Goal: Find specific page/section: Find specific page/section

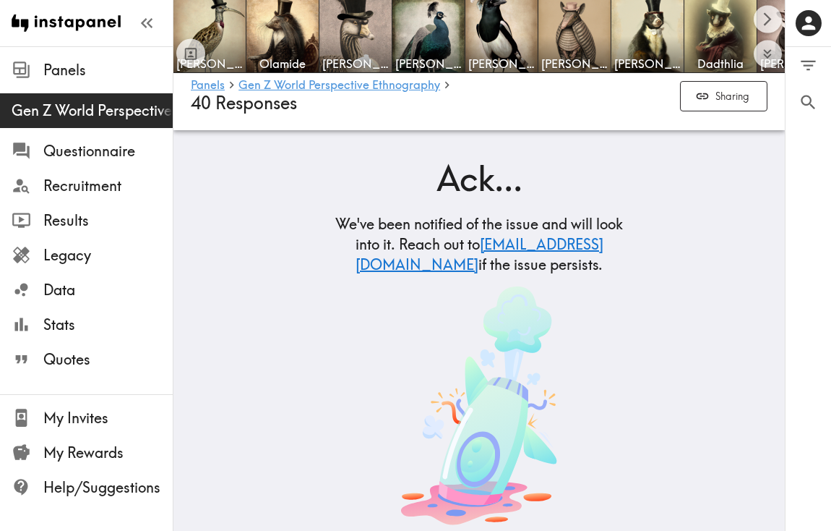
scroll to position [46, 0]
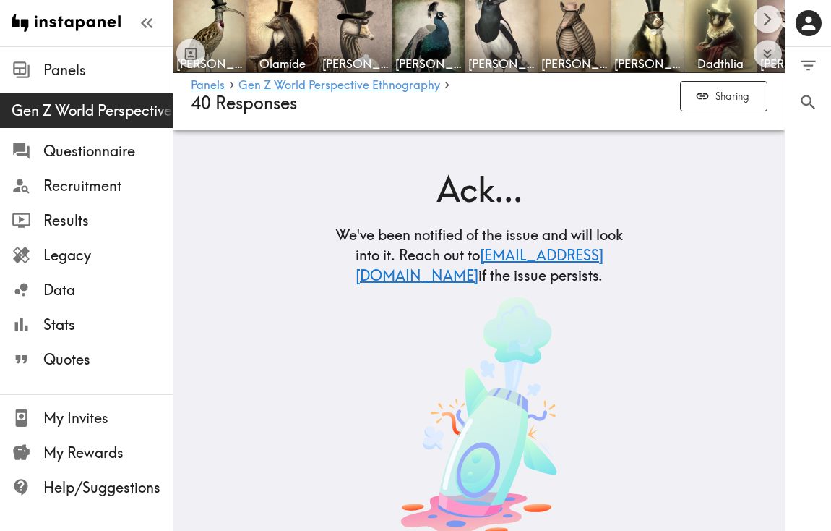
click at [502, 51] on img at bounding box center [502, 37] width 76 height 76
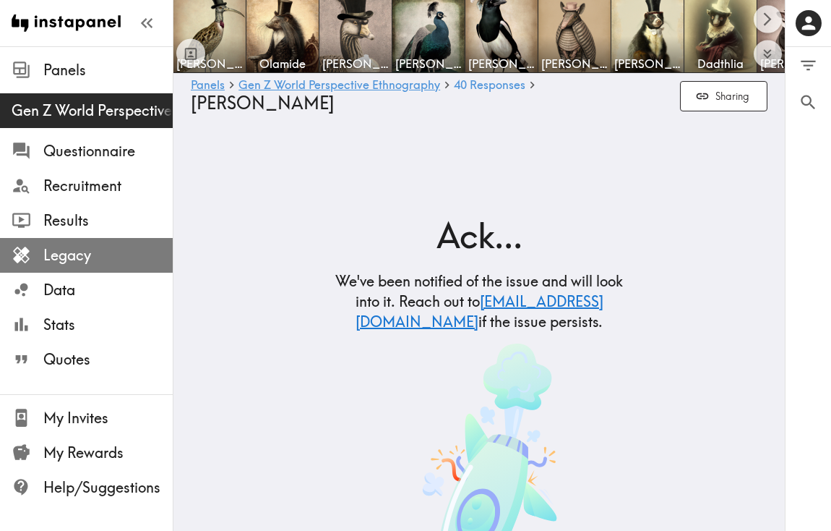
click at [93, 254] on span "Legacy" at bounding box center [107, 255] width 129 height 20
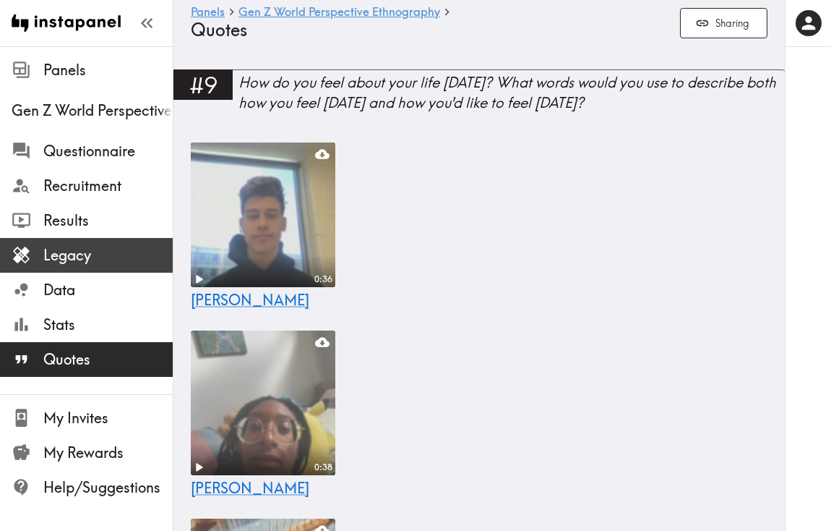
click at [113, 257] on span "Legacy" at bounding box center [107, 255] width 129 height 20
